Goal: Transaction & Acquisition: Purchase product/service

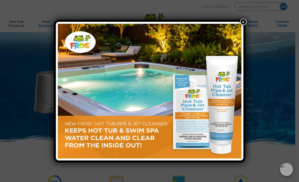
click at [241, 24] on button "×" at bounding box center [243, 22] width 7 height 7
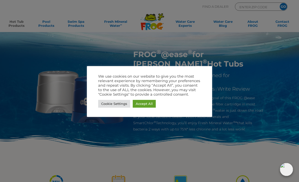
click at [149, 100] on link "Accept All" at bounding box center [144, 104] width 23 height 8
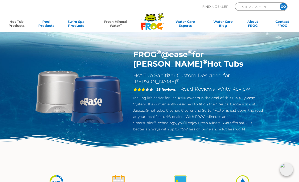
click at [123, 22] on link "Fresh Mineral Water ∞" at bounding box center [115, 25] width 43 height 10
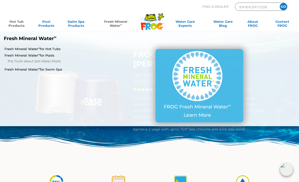
click at [12, 48] on link "Fresh Mineral Water ∞ for Hot Tubs" at bounding box center [52, 49] width 95 height 5
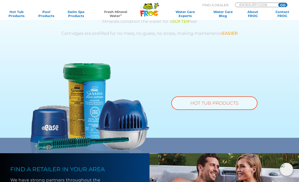
scroll to position [294, 0]
click at [231, 105] on link "HOT TUB PRODUCTS" at bounding box center [214, 103] width 86 height 14
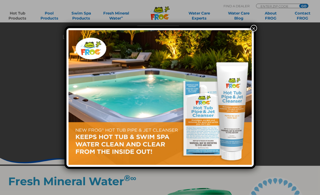
click at [252, 31] on button "×" at bounding box center [254, 28] width 7 height 7
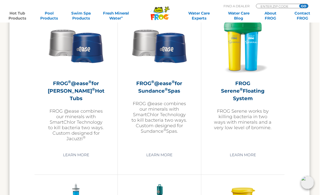
scroll to position [909, 1]
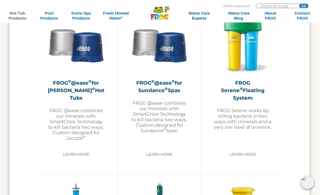
click at [58, 91] on h2 "FROG ® @ease ® for Jacuzzi ® Hot Tubs" at bounding box center [76, 90] width 58 height 23
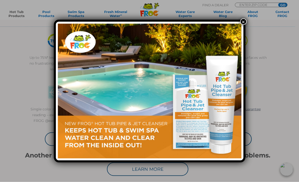
click at [246, 22] on button "×" at bounding box center [243, 22] width 7 height 7
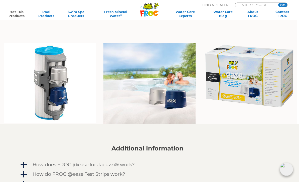
scroll to position [300, 2]
click at [271, 87] on img at bounding box center [249, 76] width 92 height 66
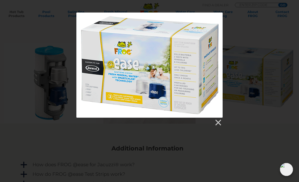
click at [218, 117] on div at bounding box center [149, 65] width 146 height 105
click at [218, 121] on link at bounding box center [218, 123] width 8 height 8
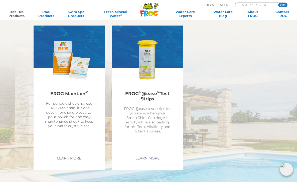
scroll to position [1239, 2]
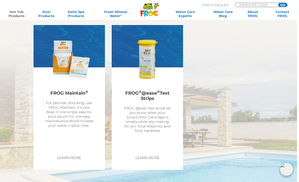
click at [266, 6] on input "ENTER ZIP CODE" at bounding box center [256, 5] width 34 height 4
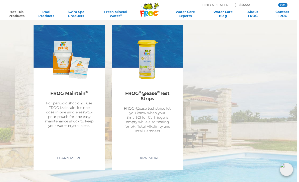
type input "80222"
click at [282, 3] on input "GO" at bounding box center [282, 5] width 9 height 4
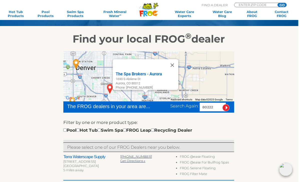
scroll to position [56, 0]
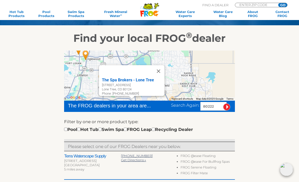
click at [162, 69] on button "Close" at bounding box center [158, 71] width 12 height 12
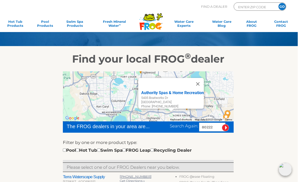
scroll to position [36, 0]
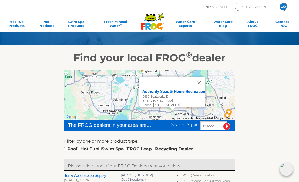
click at [202, 79] on button "Close" at bounding box center [199, 83] width 12 height 12
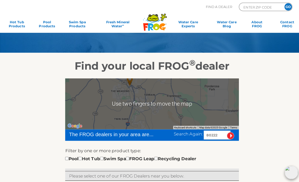
scroll to position [29, 0]
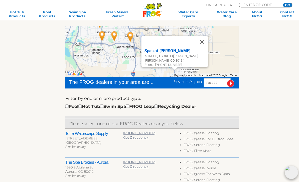
scroll to position [83, 0]
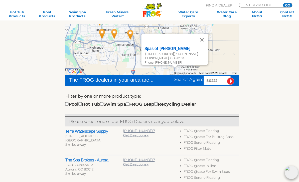
click at [80, 102] on input "checkbox" at bounding box center [78, 101] width 3 height 3
checkbox input "true"
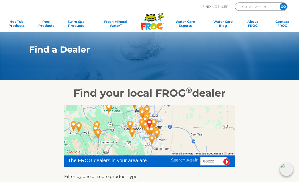
scroll to position [1, 0]
